Goal: Information Seeking & Learning: Learn about a topic

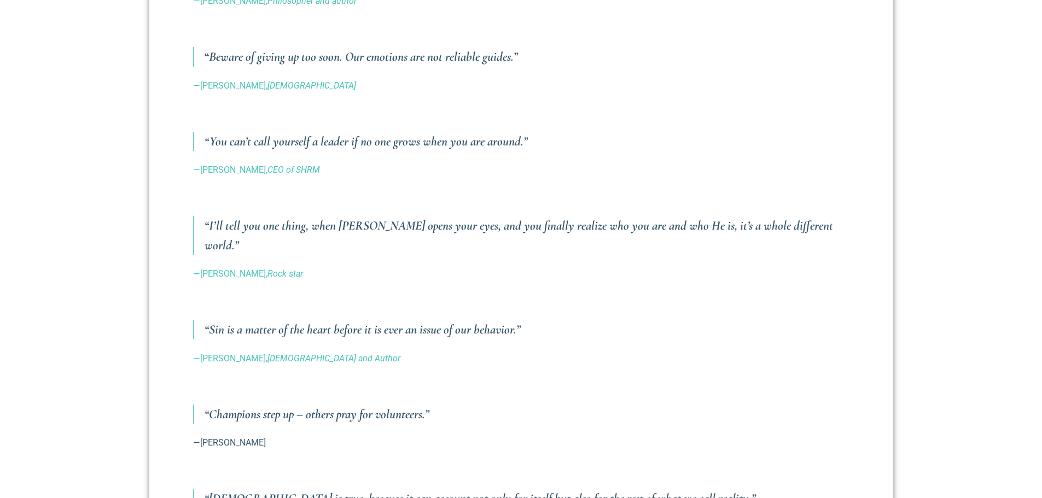
scroll to position [875, 0]
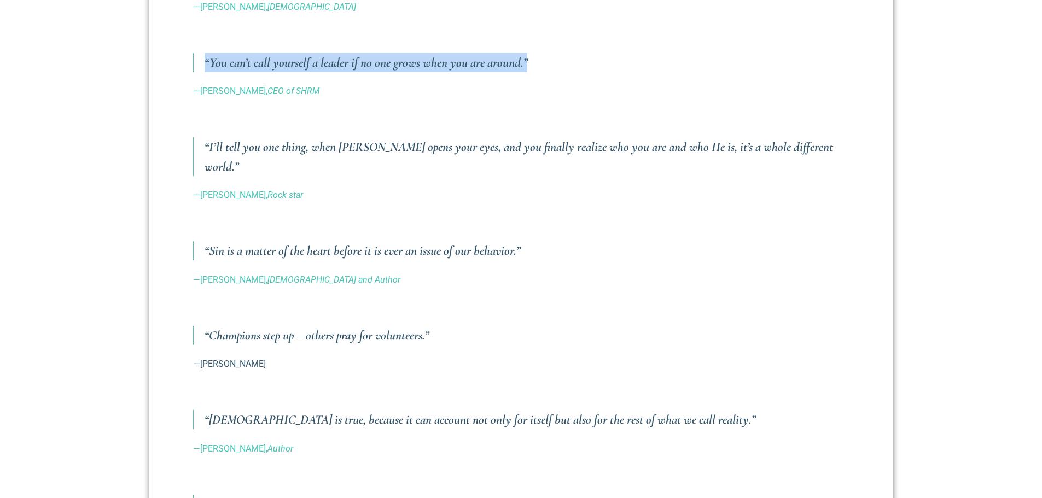
drag, startPoint x: 204, startPoint y: 64, endPoint x: 534, endPoint y: 68, distance: 330.5
click at [534, 68] on blockquote "“You can’t call yourself a leader if no one grows when you are around.”" at bounding box center [521, 62] width 657 height 19
drag, startPoint x: 520, startPoint y: 66, endPoint x: 515, endPoint y: 65, distance: 5.6
copy h3 "“You can’t call yourself a leader if no one grows when you are around.”"
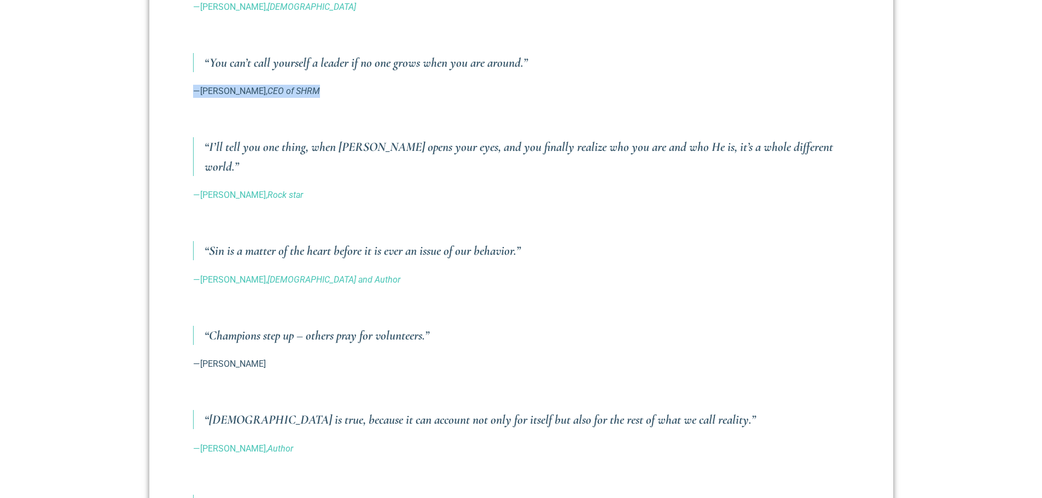
drag, startPoint x: 336, startPoint y: 91, endPoint x: 195, endPoint y: 89, distance: 141.2
click at [195, 89] on p "—[PERSON_NAME], CEO of SHRM" at bounding box center [521, 91] width 657 height 13
copy link "—[PERSON_NAME], CEO of SHRM"
drag, startPoint x: 208, startPoint y: 146, endPoint x: 300, endPoint y: 148, distance: 92.0
click at [300, 148] on h3 "“I’ll tell you one thing, when [PERSON_NAME] opens your eyes, and you finally r…" at bounding box center [527, 156] width 645 height 38
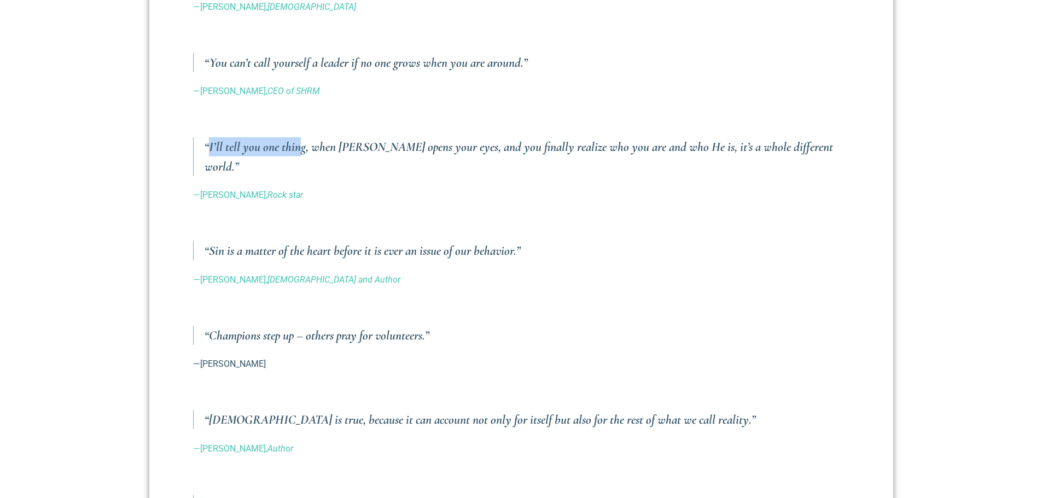
click at [301, 149] on h3 "“I’ll tell you one thing, when [PERSON_NAME] opens your eyes, and you finally r…" at bounding box center [527, 156] width 645 height 38
click at [471, 144] on h3 "“I’ll tell you one thing, when [PERSON_NAME] opens your eyes, and you finally r…" at bounding box center [527, 156] width 645 height 38
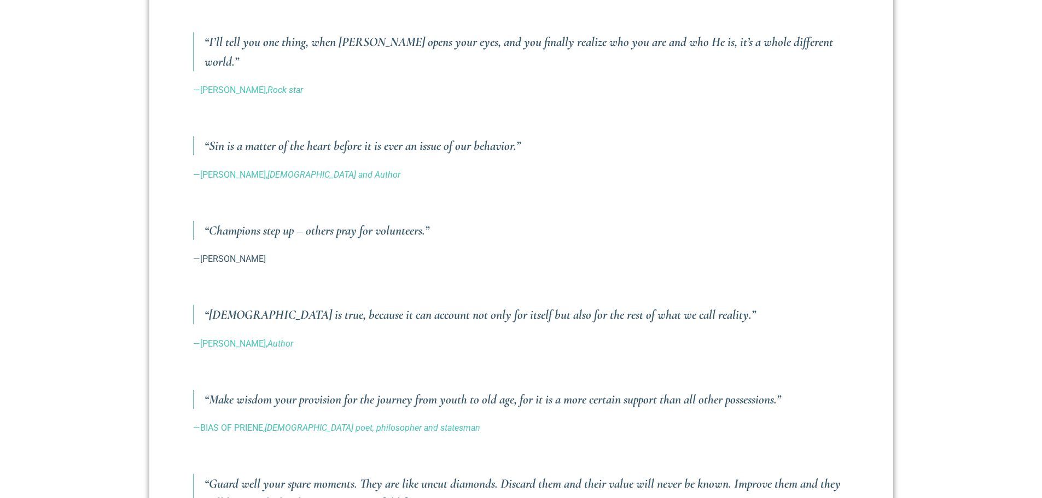
scroll to position [985, 0]
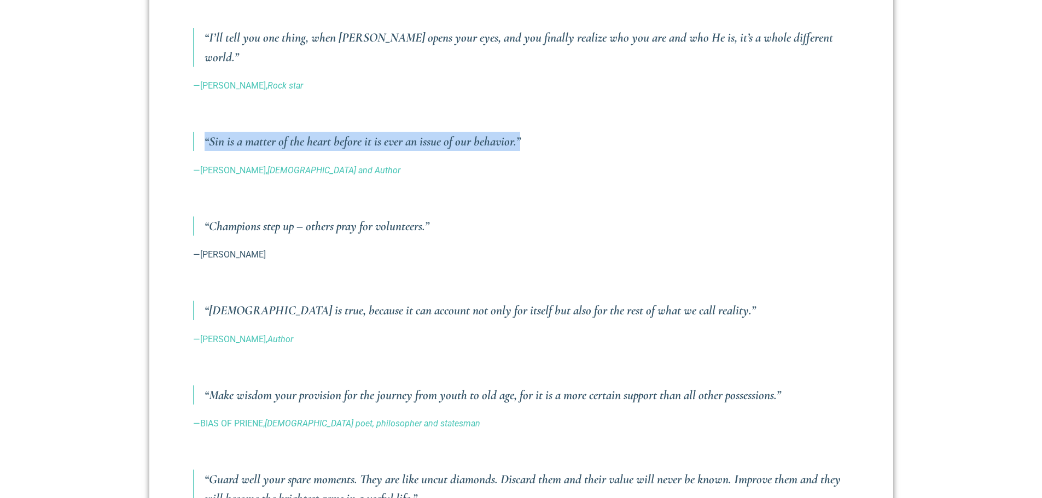
drag, startPoint x: 206, startPoint y: 122, endPoint x: 541, endPoint y: 127, distance: 334.9
click at [541, 132] on h3 "“Sin is a matter of the heart before it is ever an issue of our behavior.”" at bounding box center [527, 141] width 645 height 19
copy h3 "“Sin is a matter of the heart before it is ever an issue of our behavior.”"
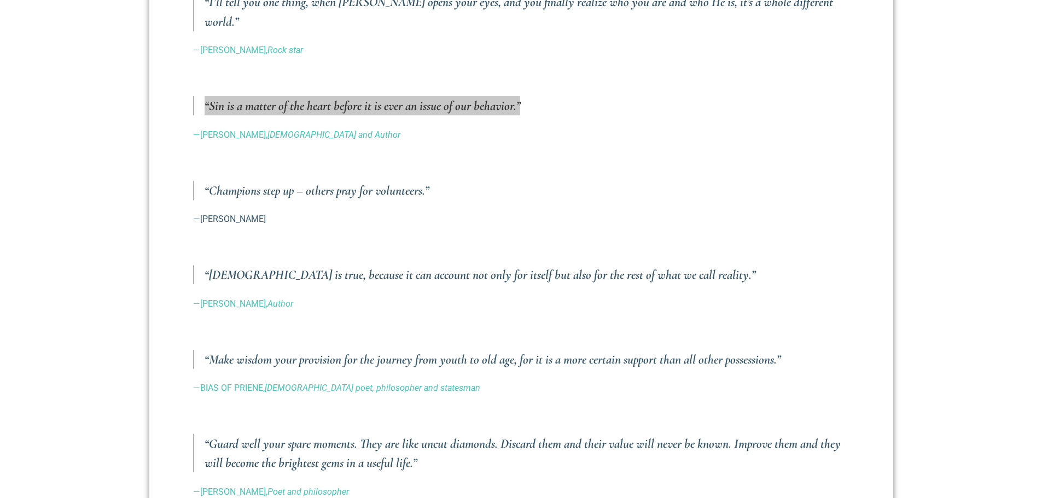
scroll to position [1040, 0]
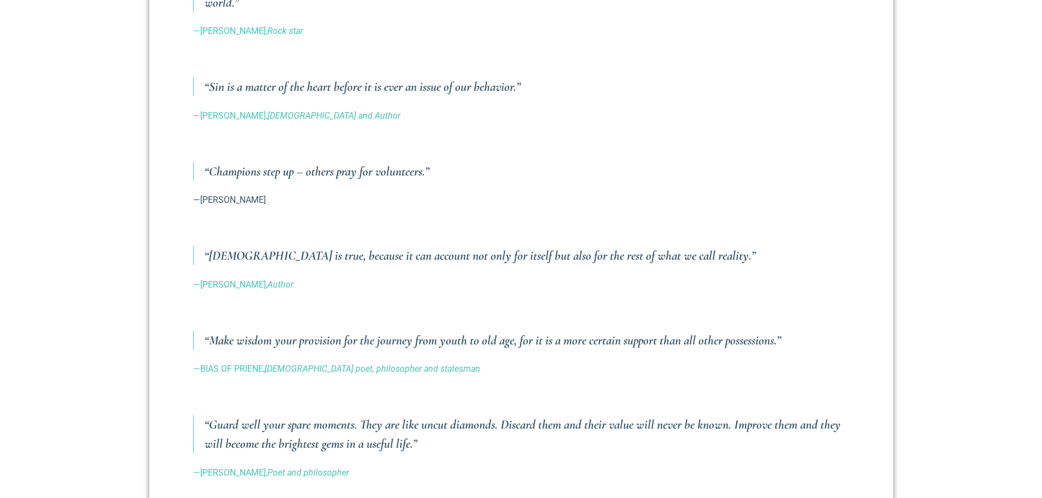
click at [217, 246] on h3 "“[DEMOGRAPHIC_DATA] is true, because it can account not only for itself but als…" at bounding box center [527, 255] width 645 height 19
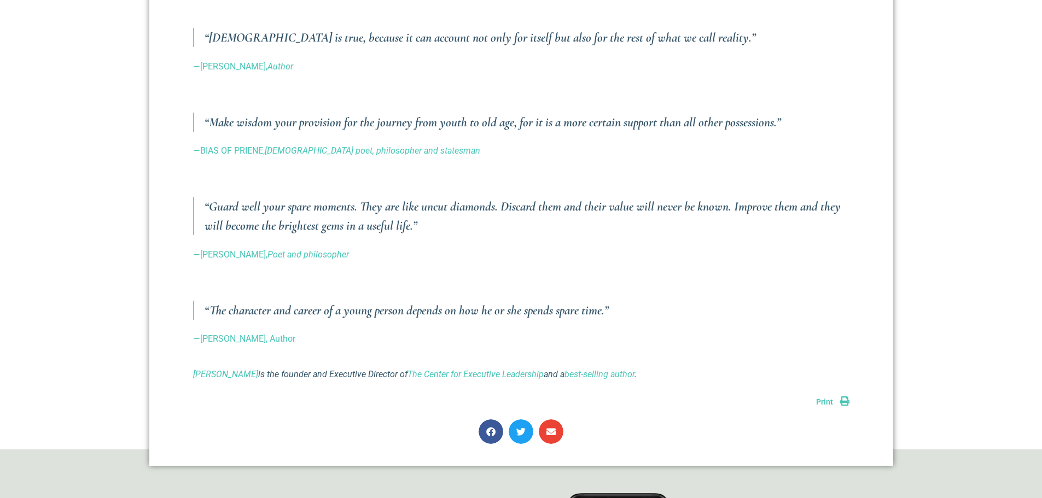
scroll to position [1259, 0]
